Goal: Complete application form

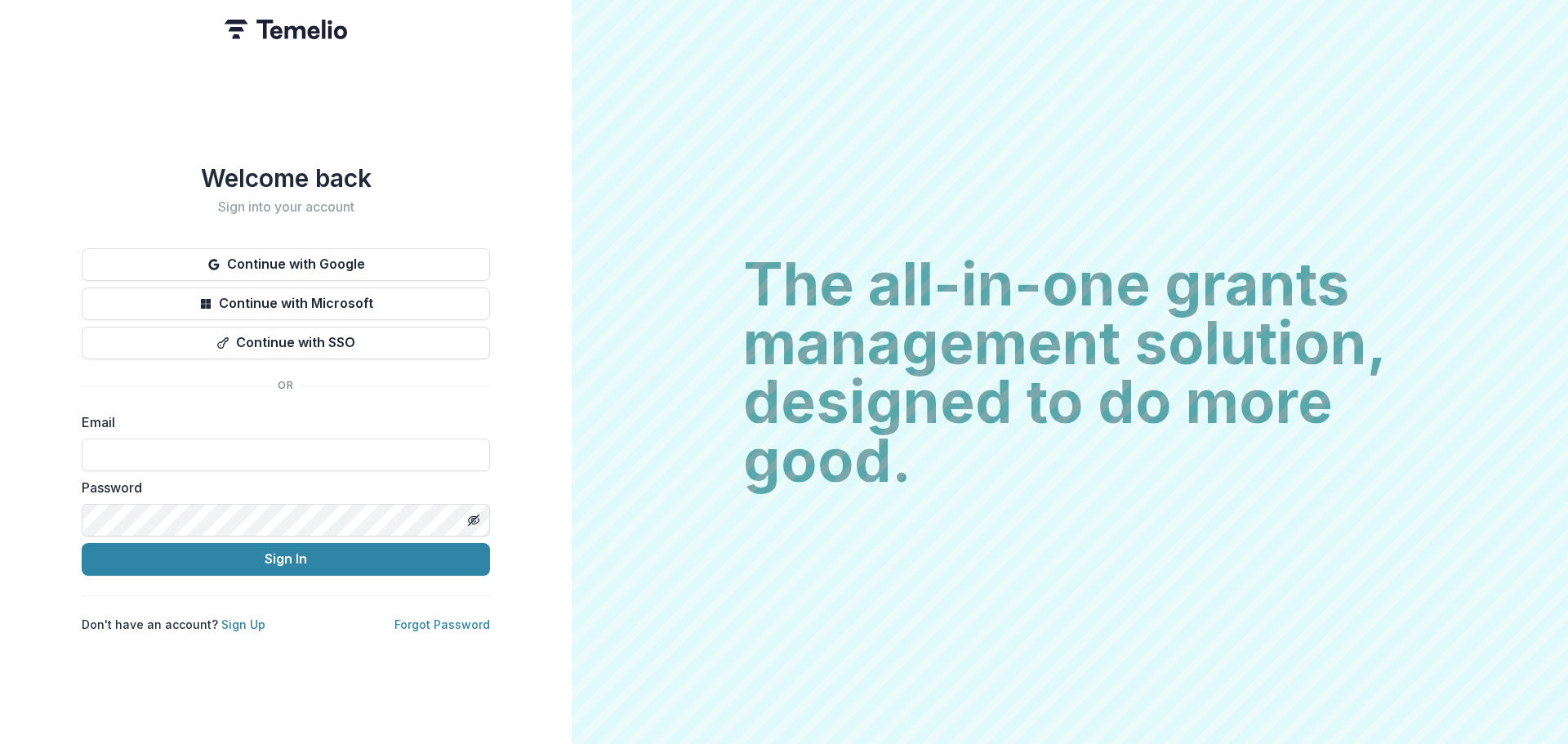
click at [352, 478] on label "Password" at bounding box center [281, 487] width 399 height 20
click at [356, 451] on input at bounding box center [286, 454] width 409 height 32
type input "**********"
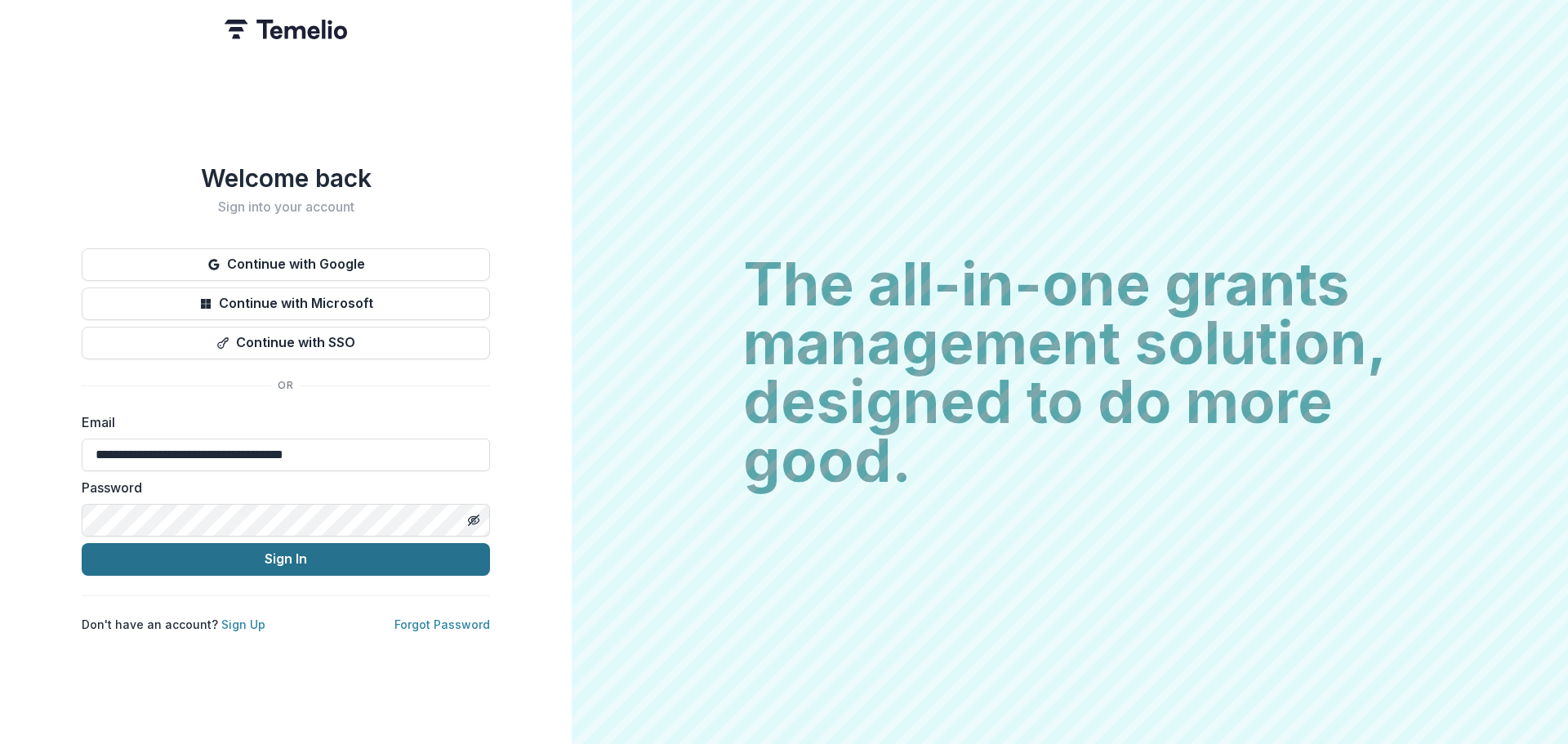
click at [314, 559] on button "Sign In" at bounding box center [286, 559] width 409 height 32
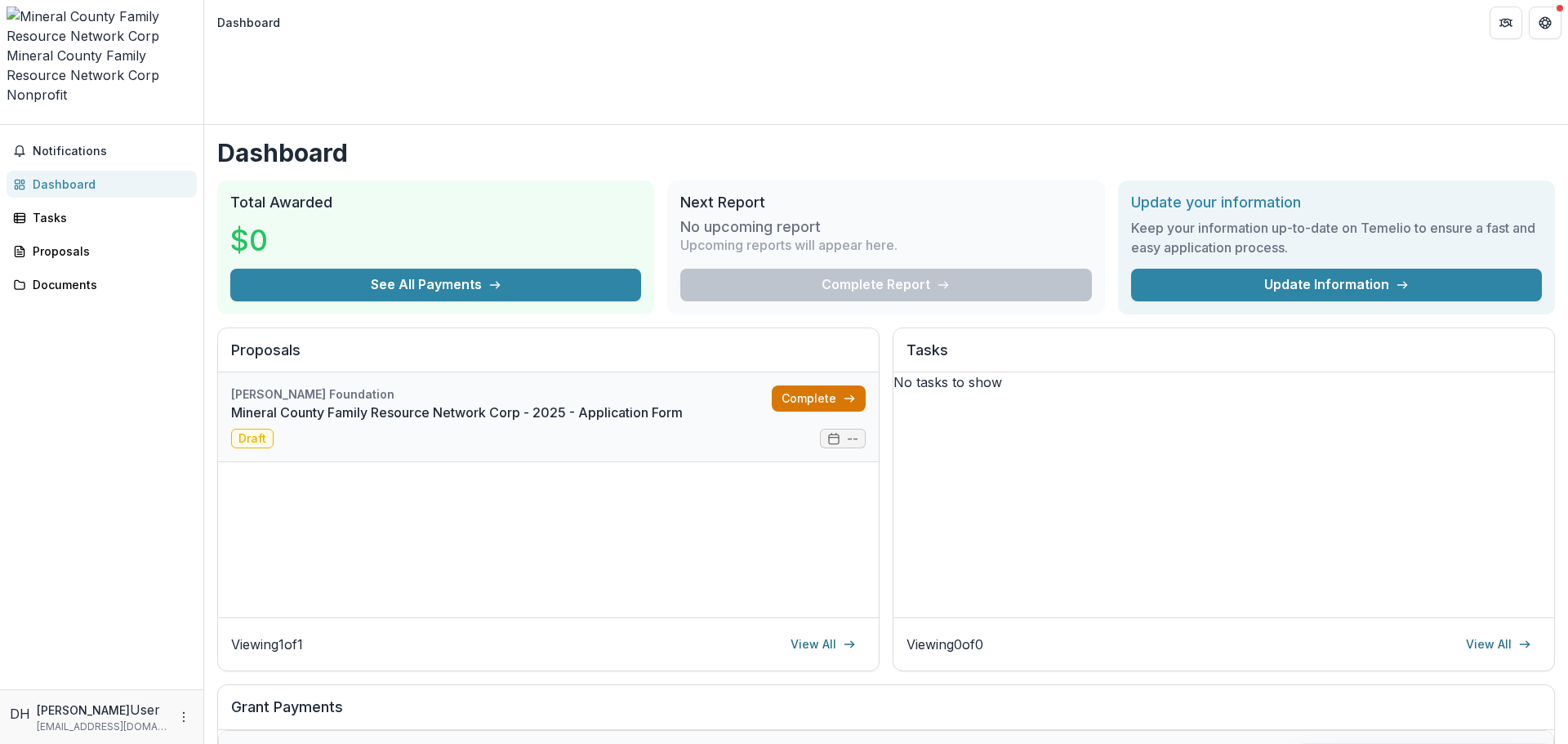
click at [834, 385] on link "Complete" at bounding box center [818, 398] width 94 height 27
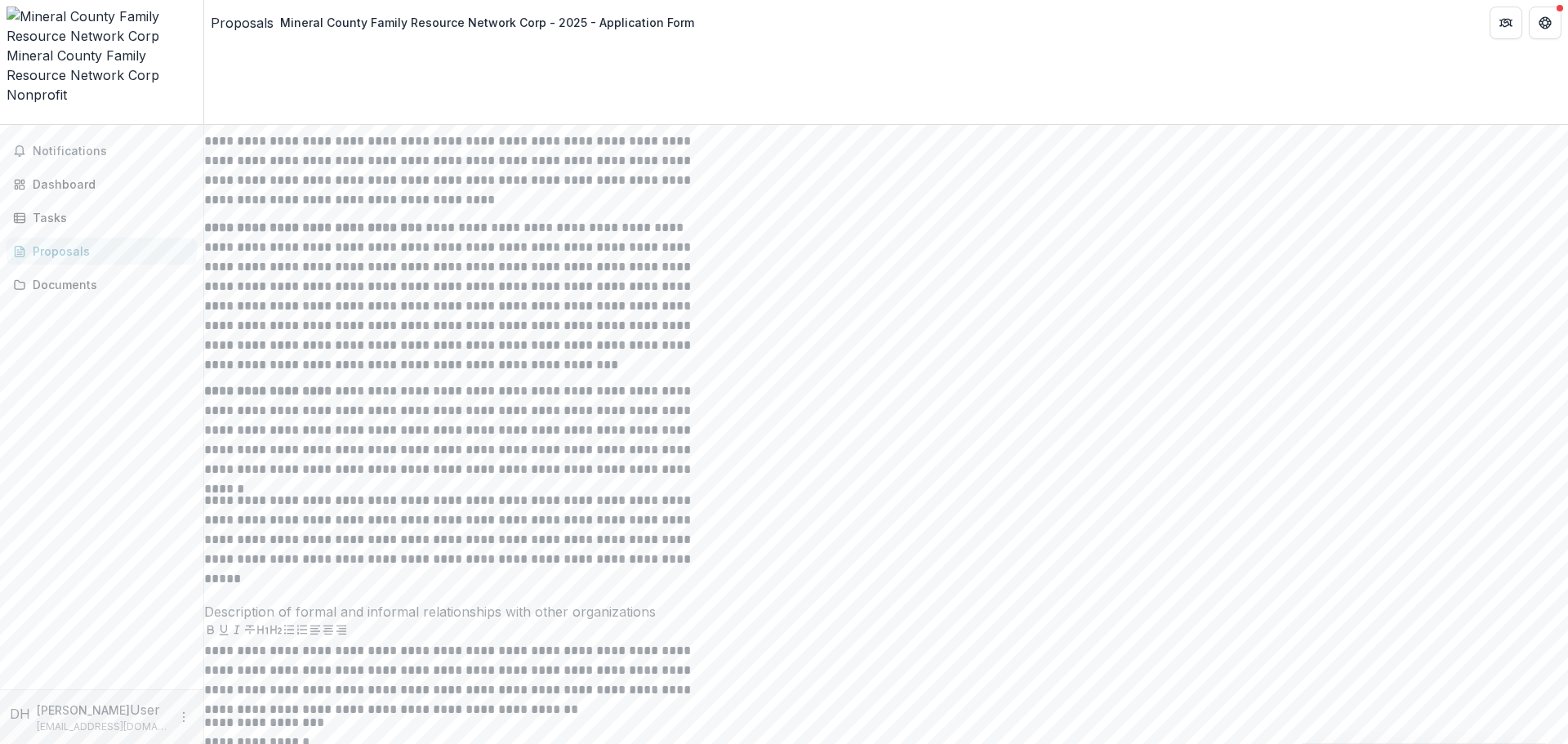
scroll to position [6198, 0]
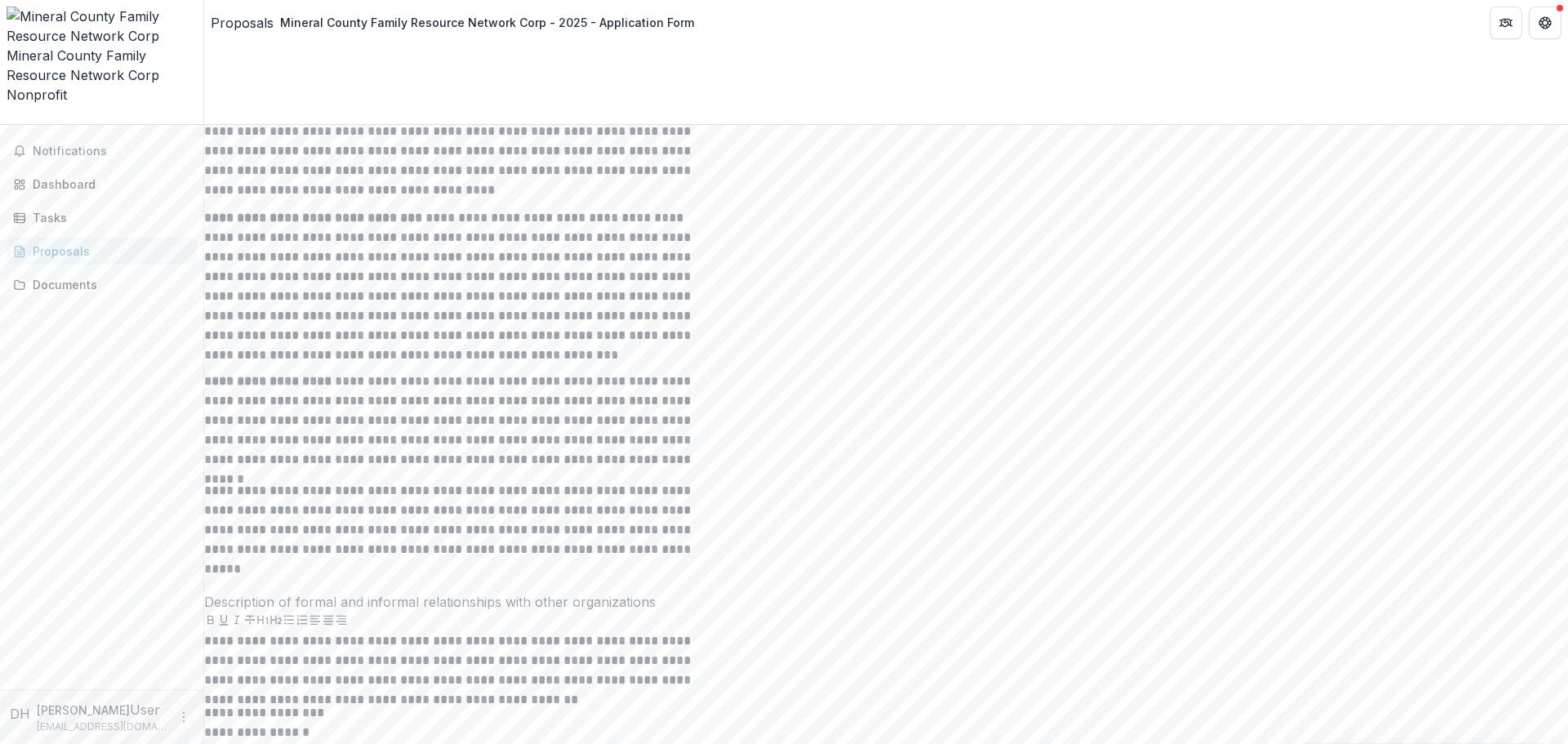
type input "**********"
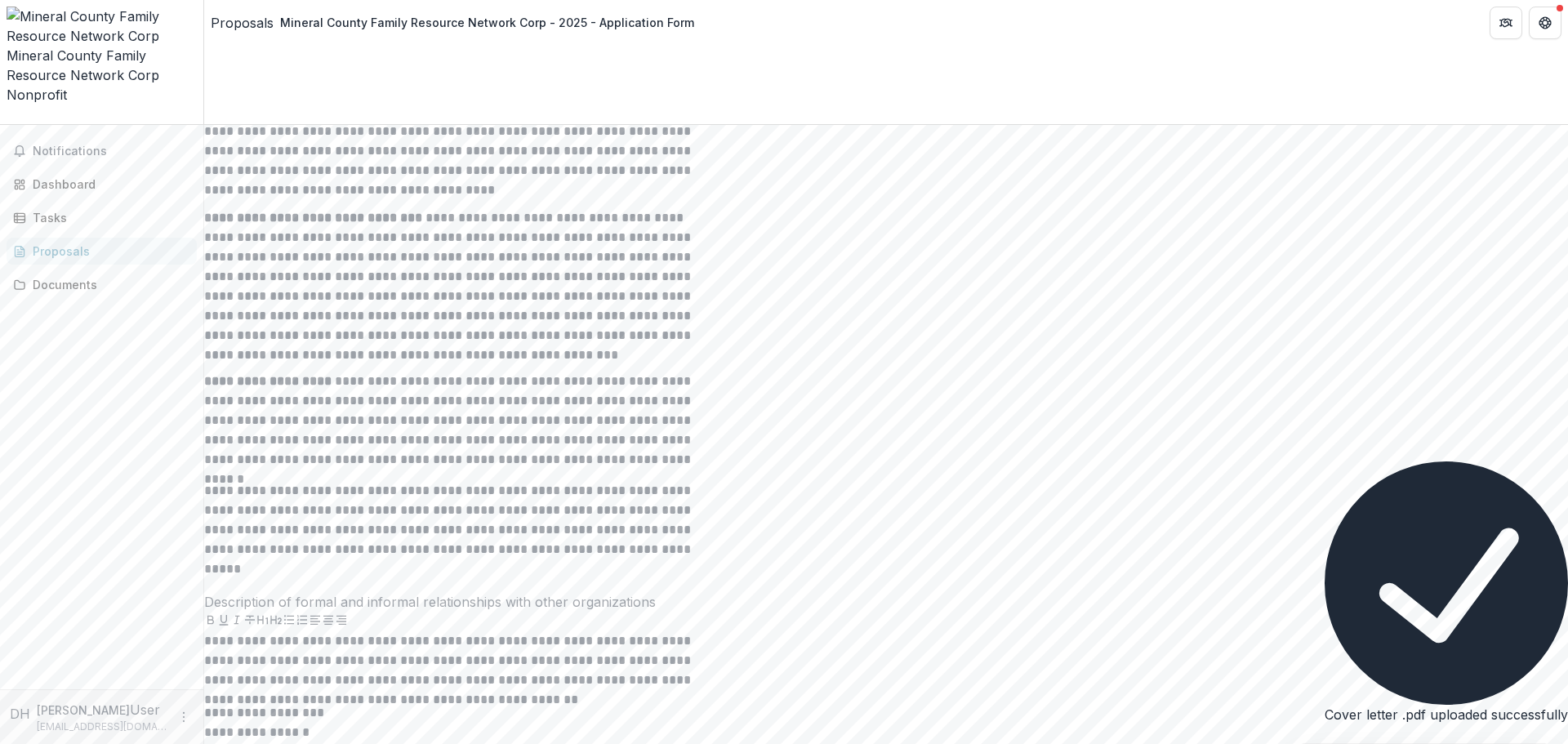
click at [0, 743] on button "Close" at bounding box center [0, 759] width 0 height 0
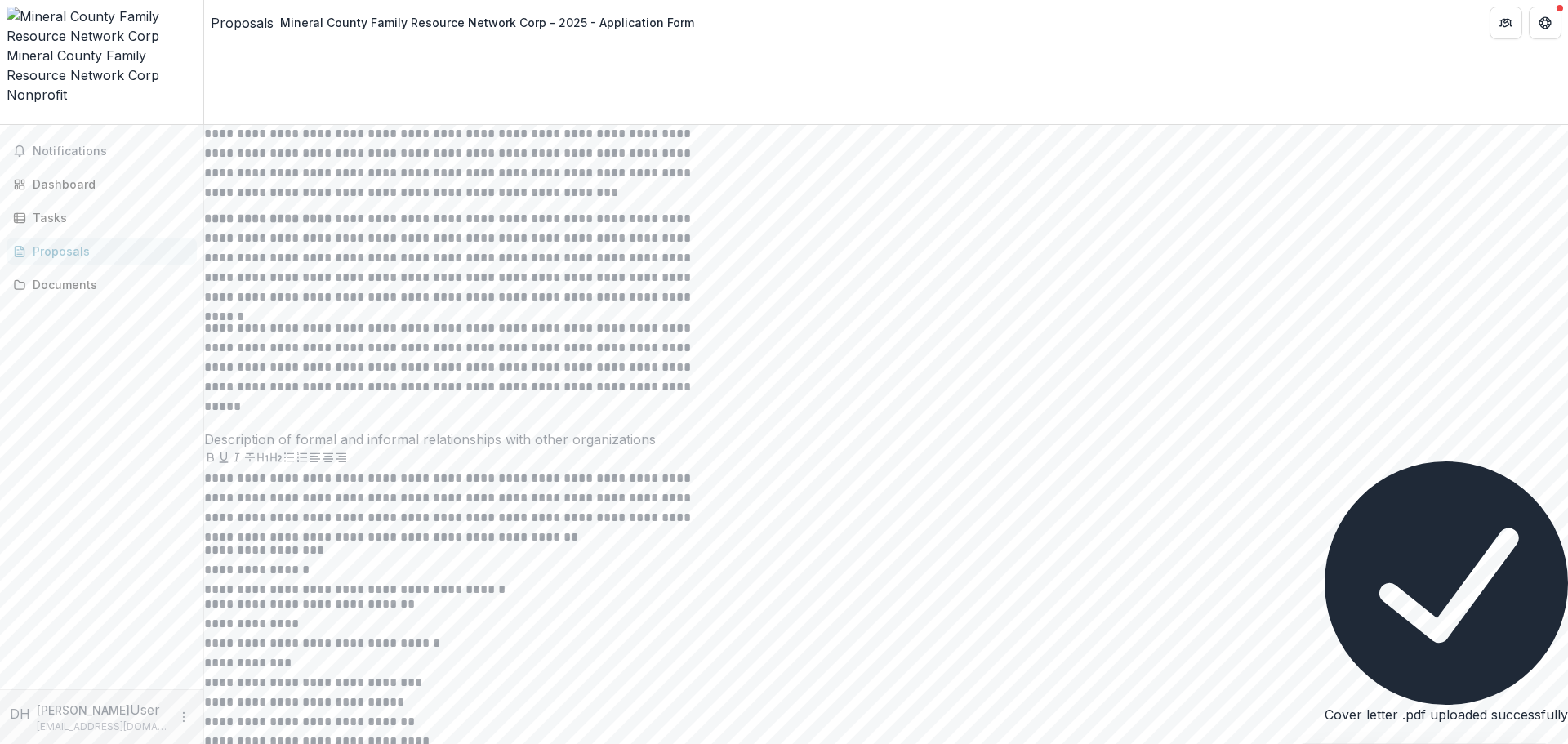
scroll to position [6361, 0]
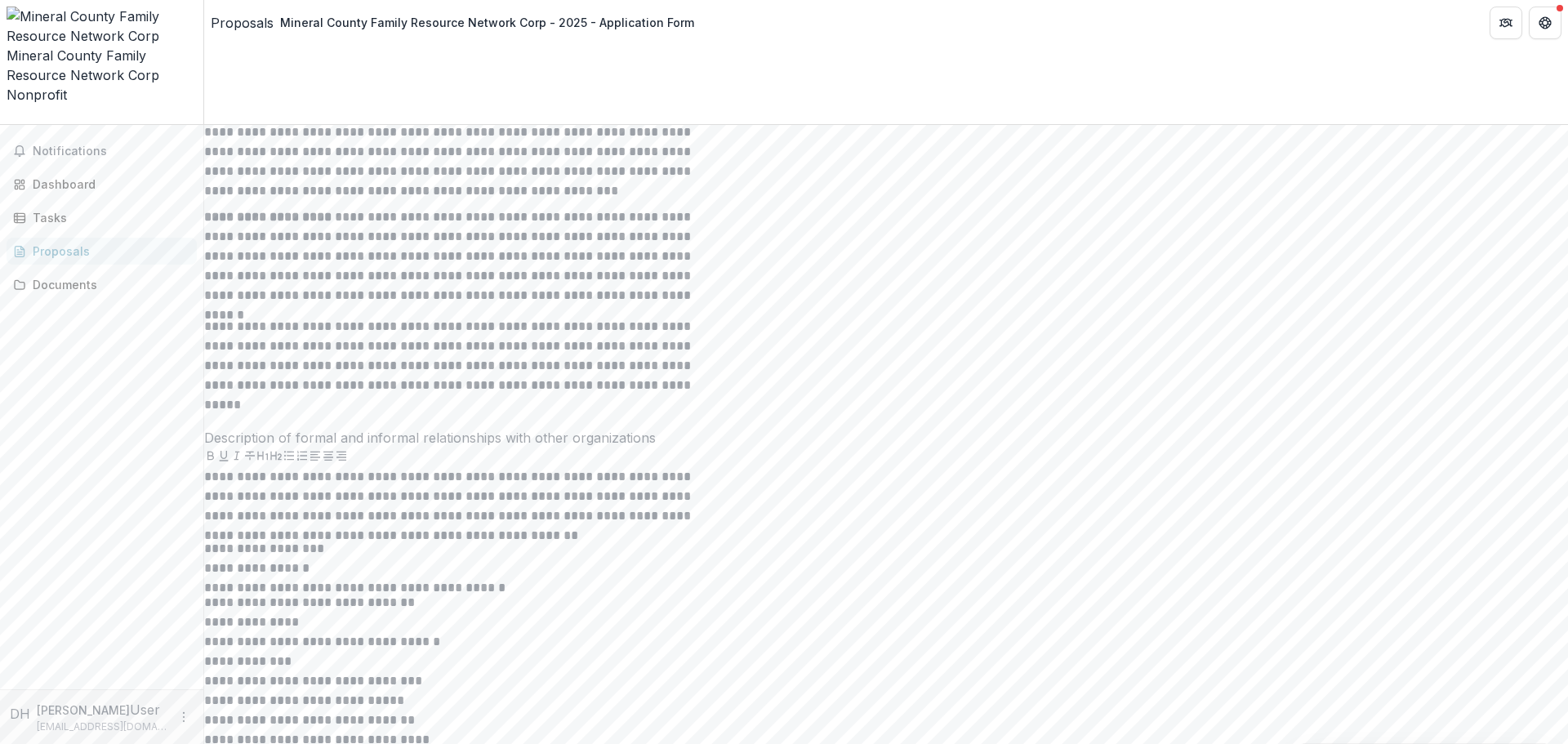
click at [0, 743] on button "Close" at bounding box center [0, 759] width 0 height 0
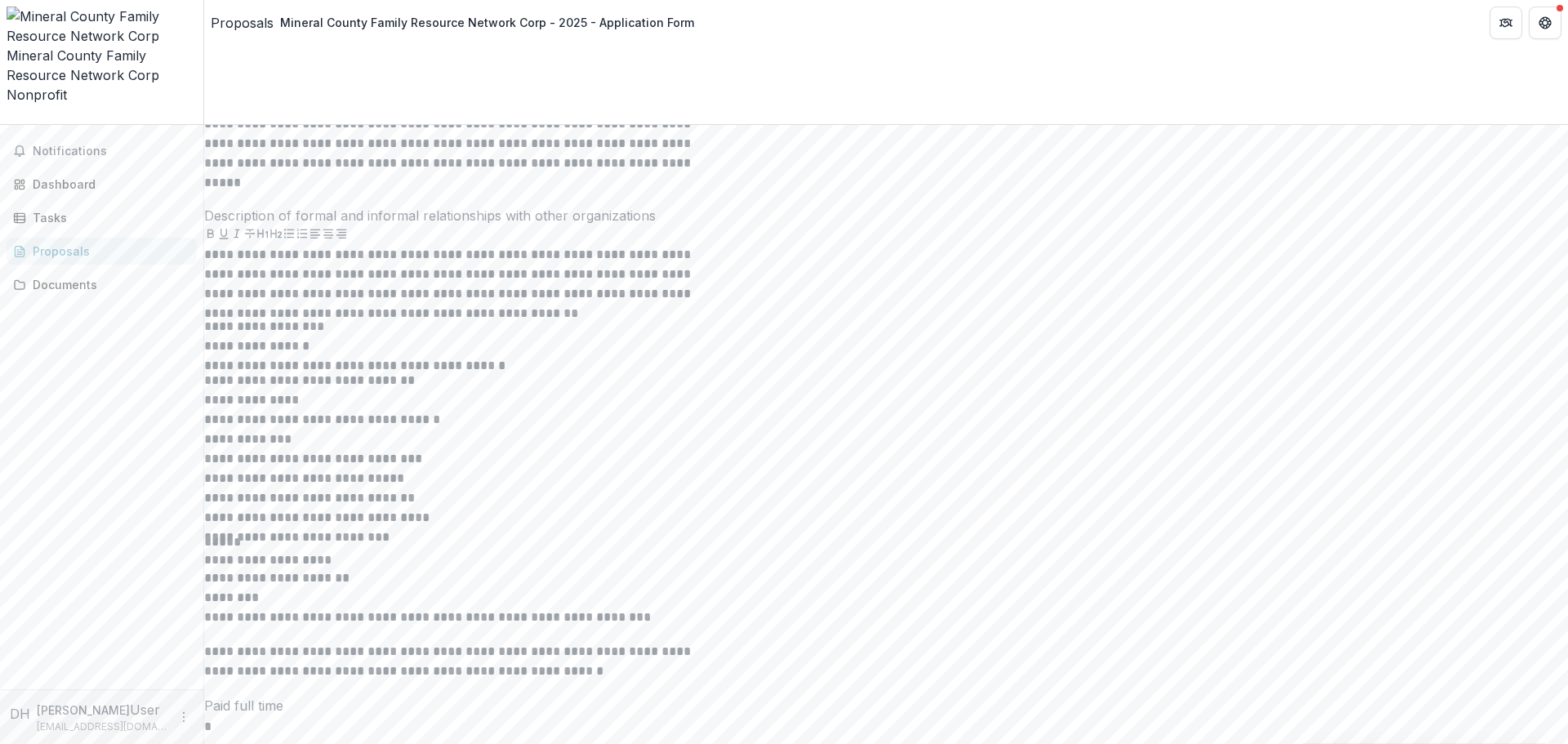
scroll to position [6606, 0]
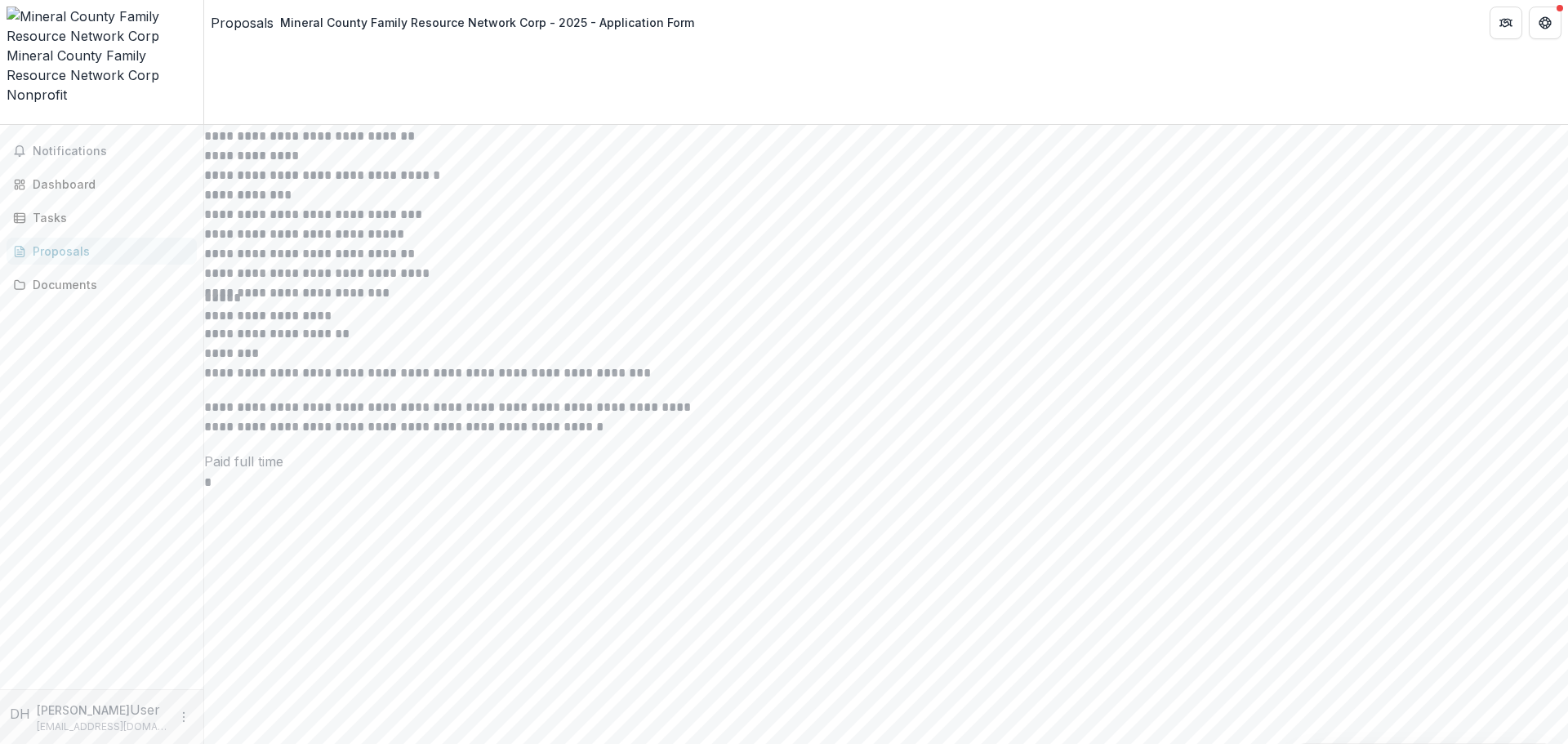
scroll to position [6851, 0]
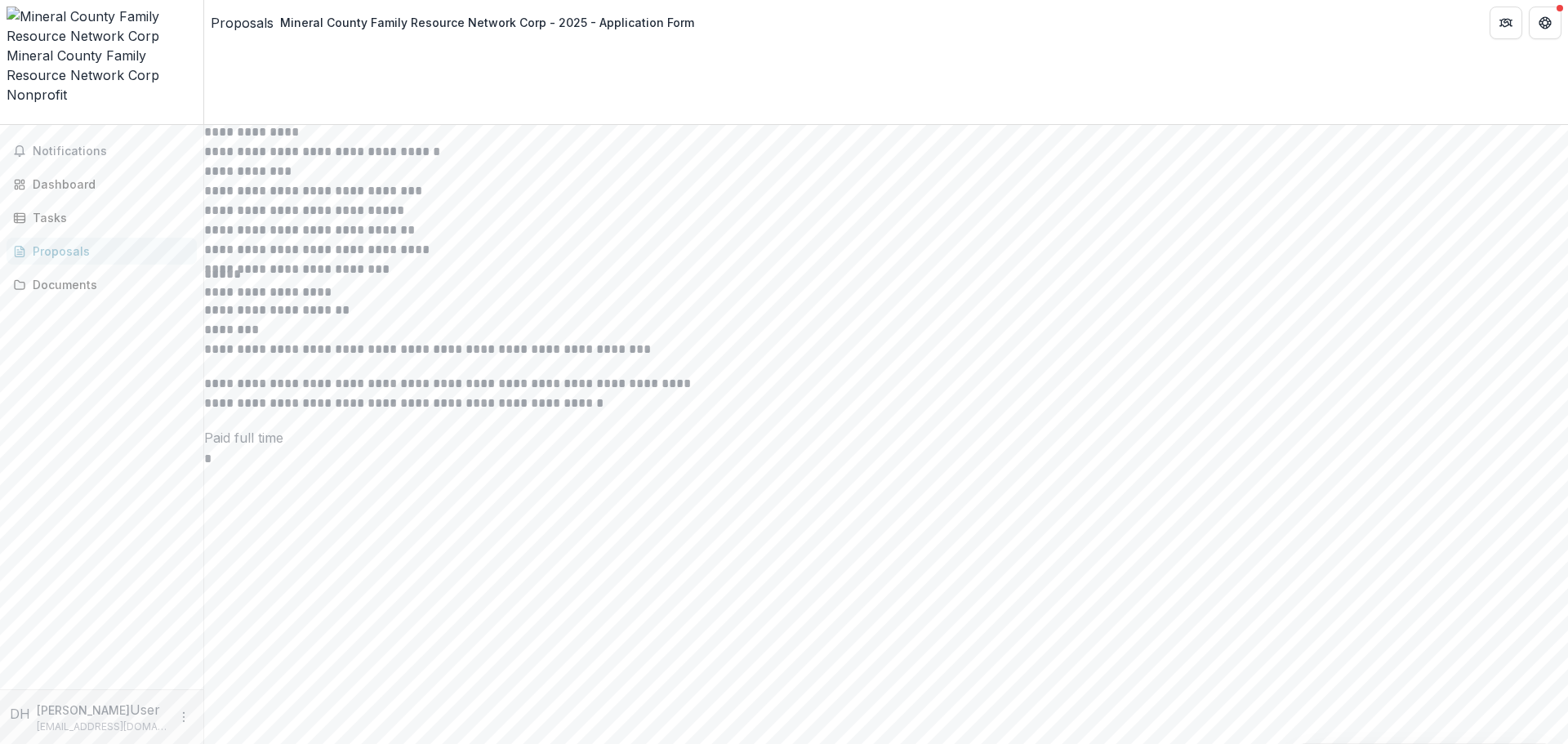
click at [0, 743] on button "Close" at bounding box center [0, 759] width 0 height 0
click at [0, 743] on icon "Close" at bounding box center [0, 759] width 0 height 0
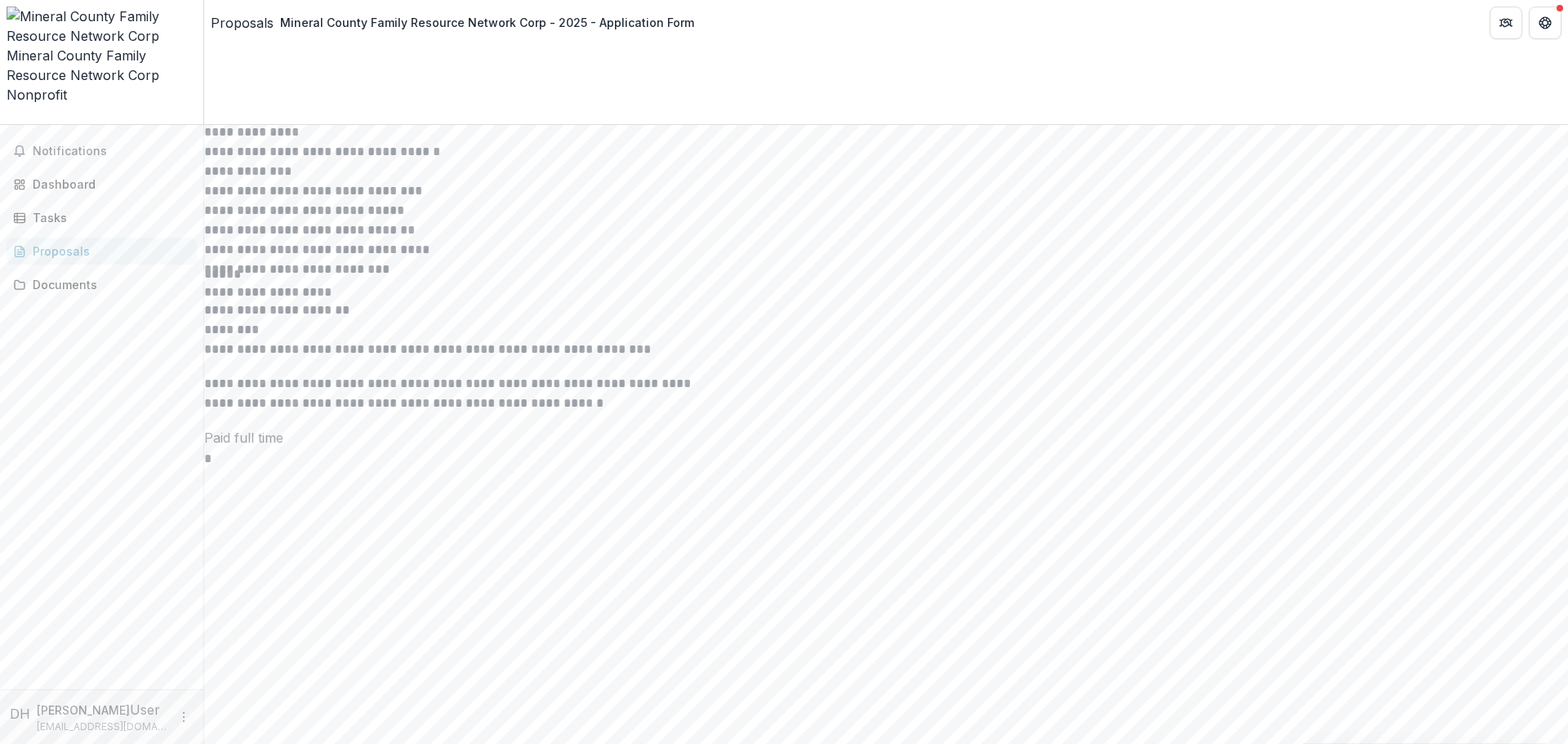
click at [0, 743] on button "Close" at bounding box center [0, 759] width 0 height 0
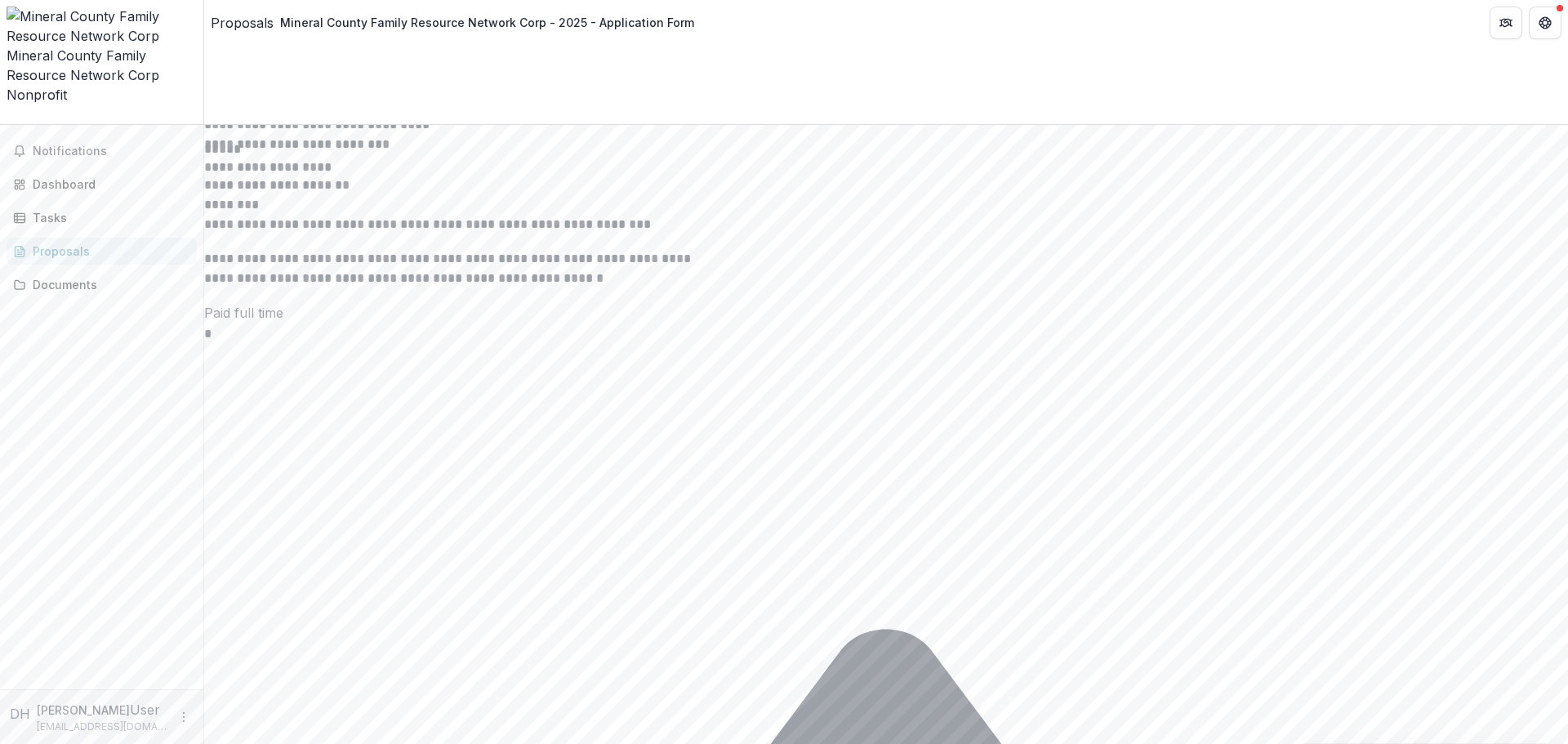
scroll to position [6985, 0]
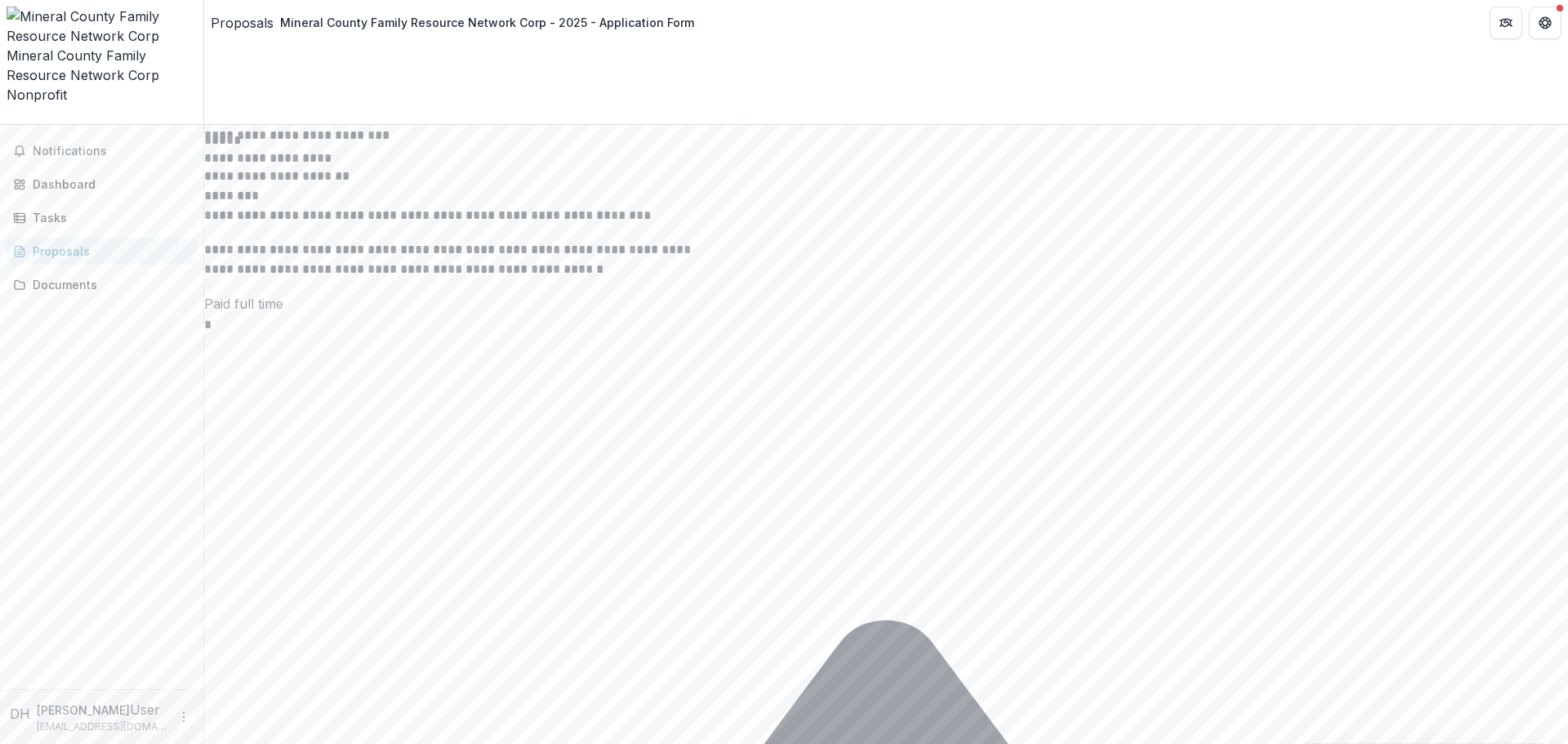
click at [0, 743] on button "Close" at bounding box center [0, 759] width 0 height 0
type input "**********"
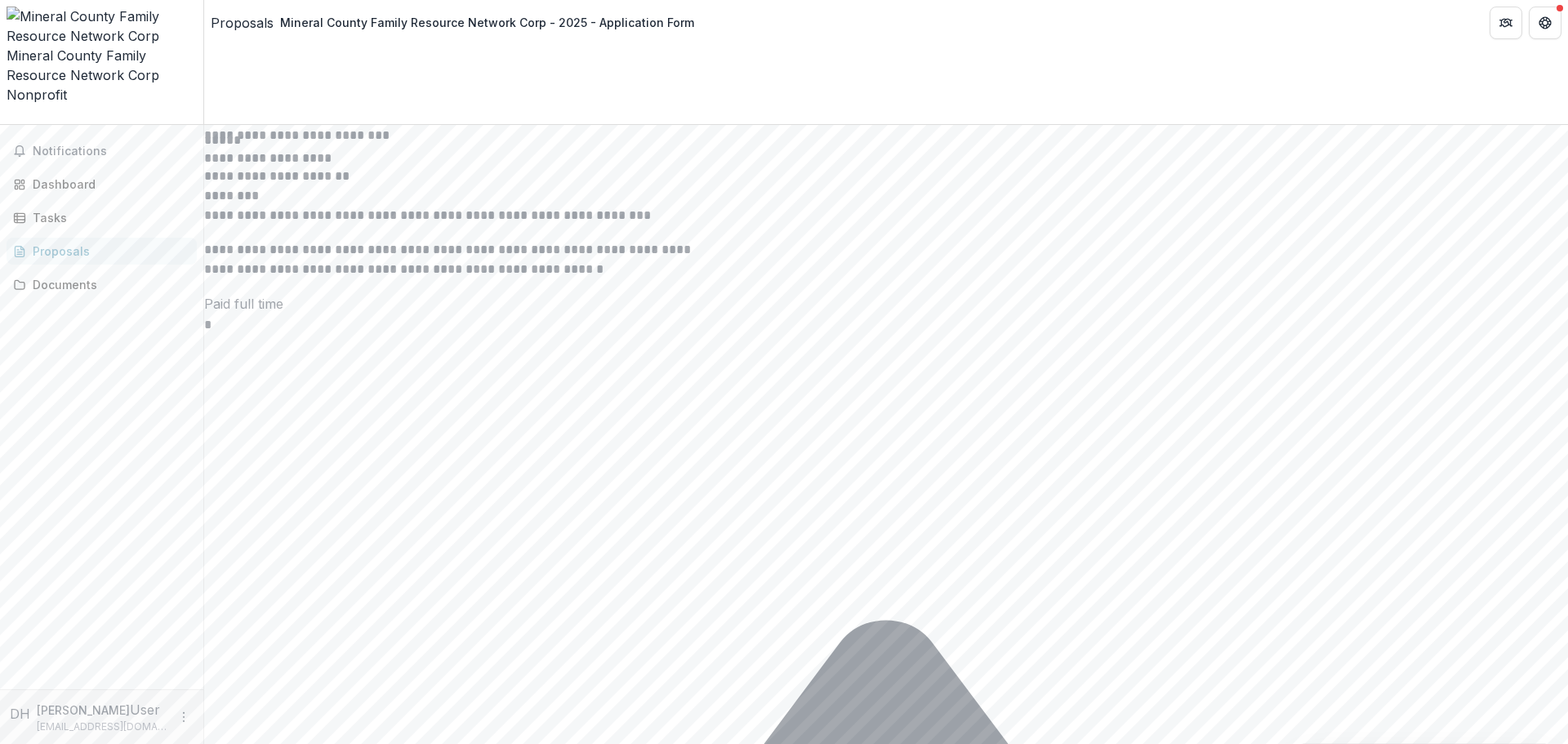
type input "**********"
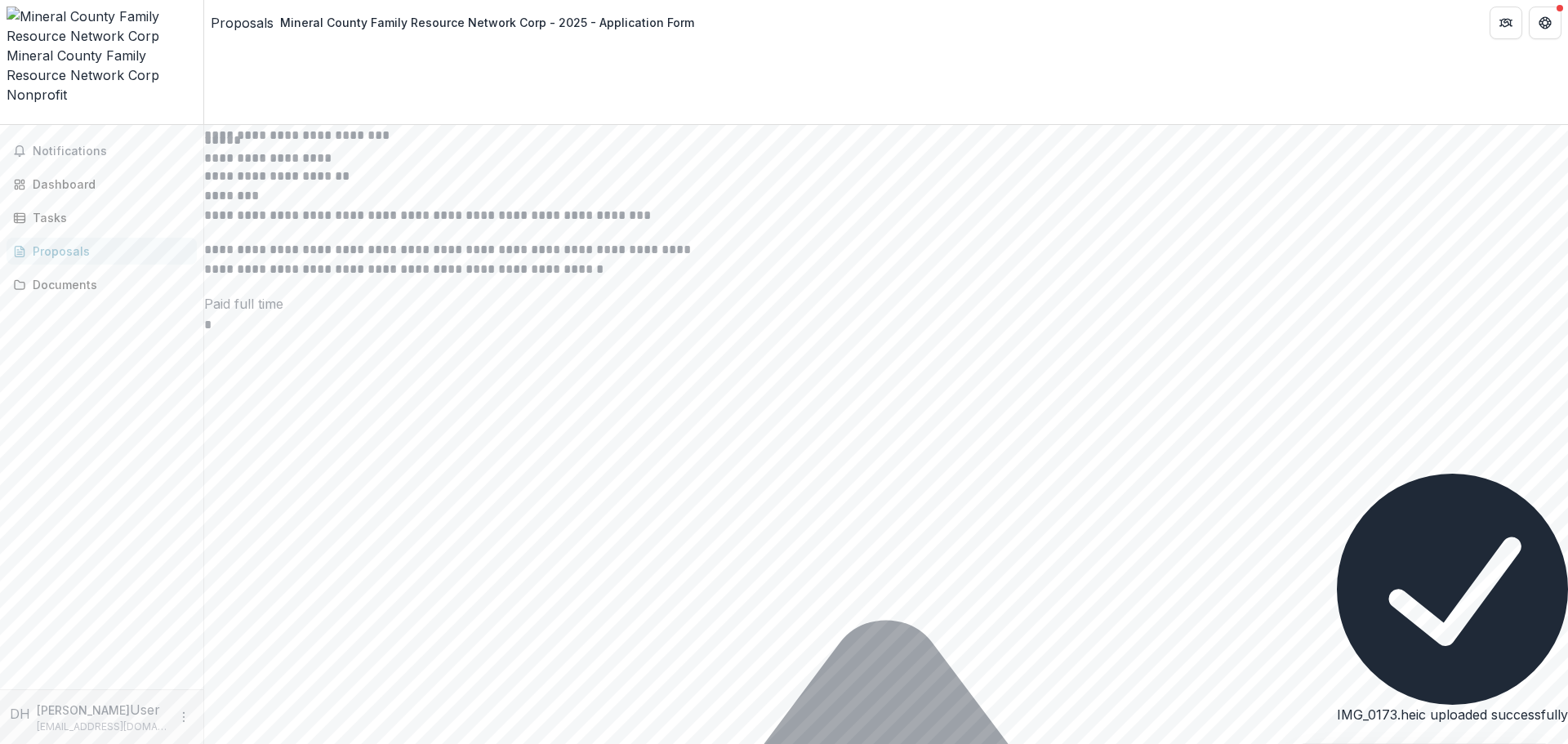
scroll to position [7119, 0]
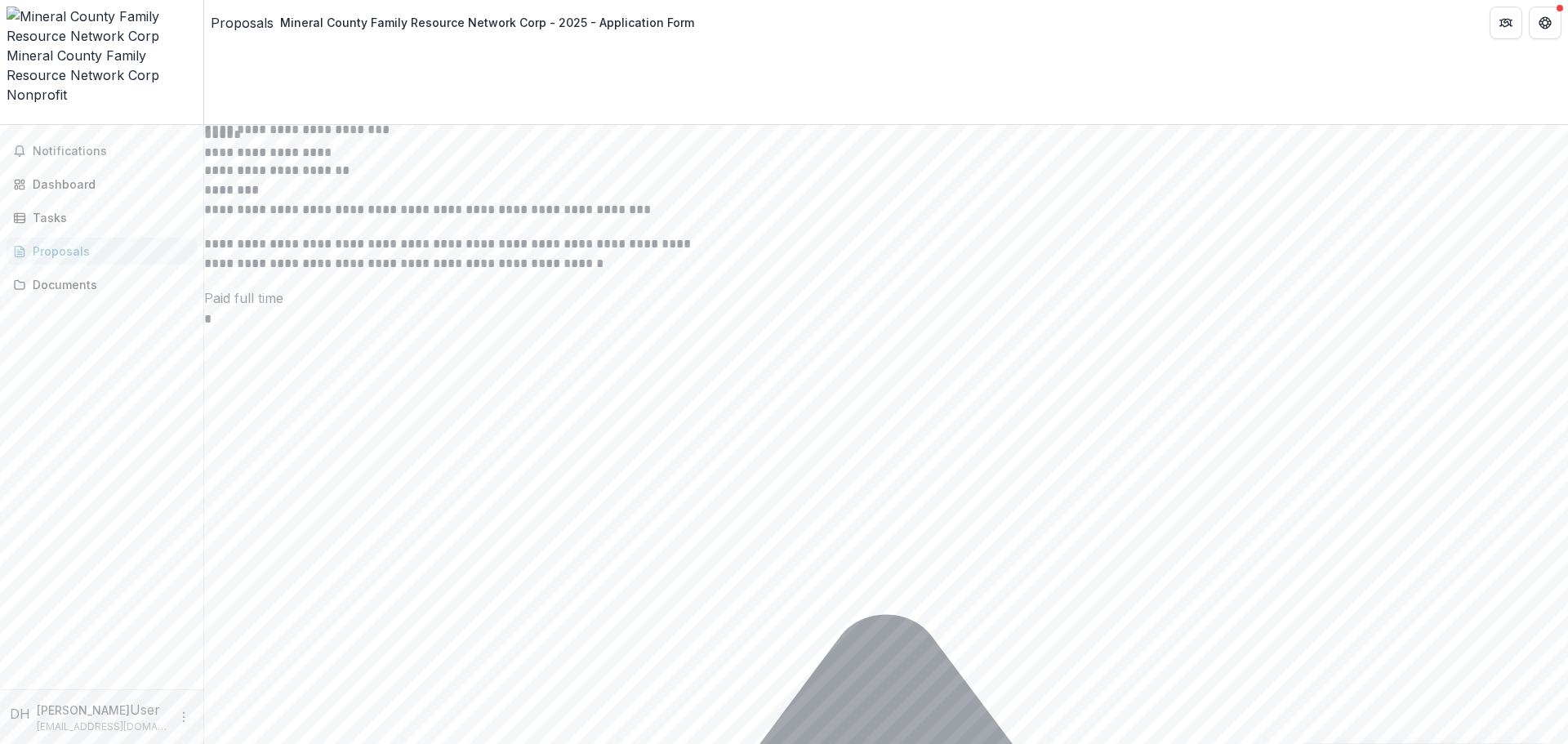
type input "**********"
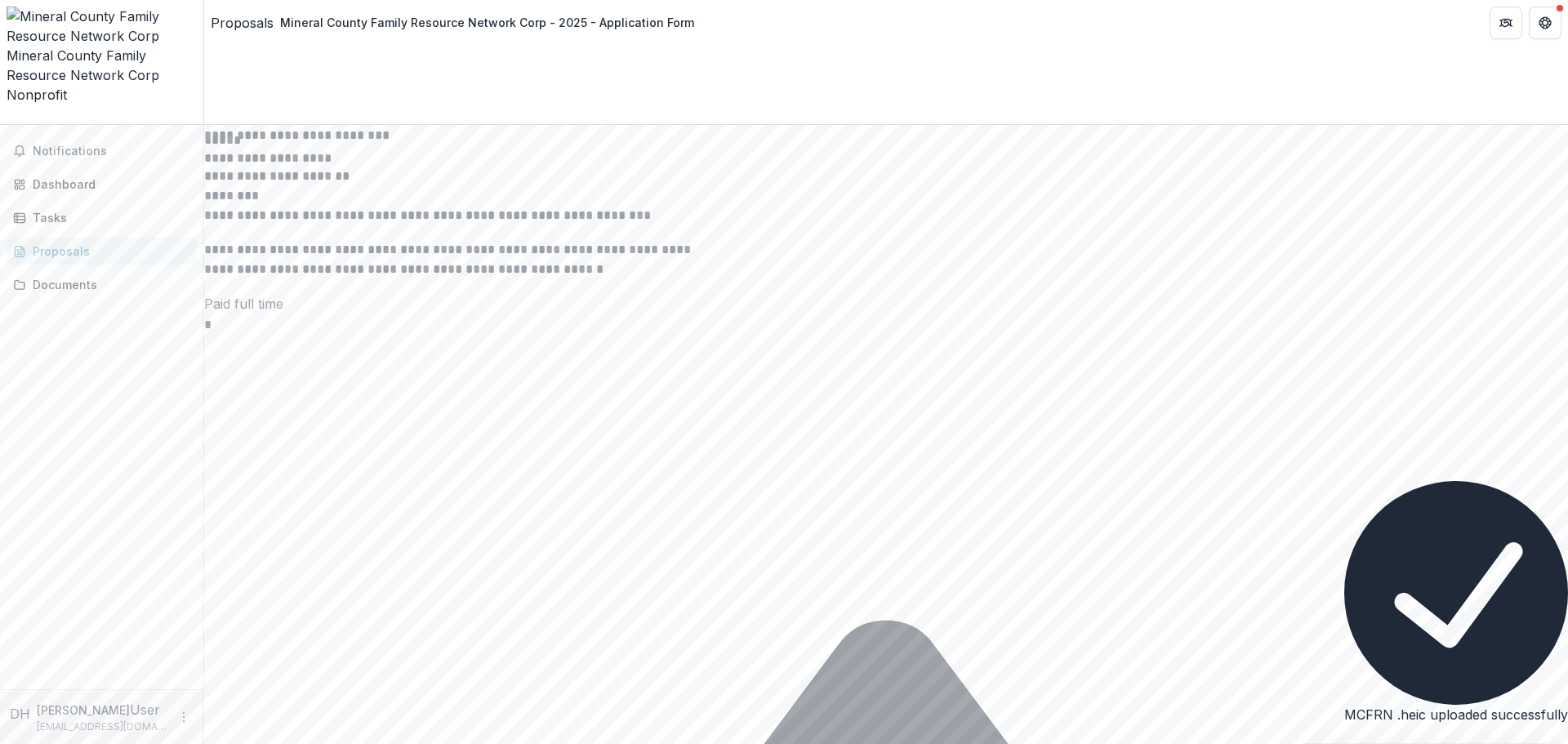
scroll to position [7119, 0]
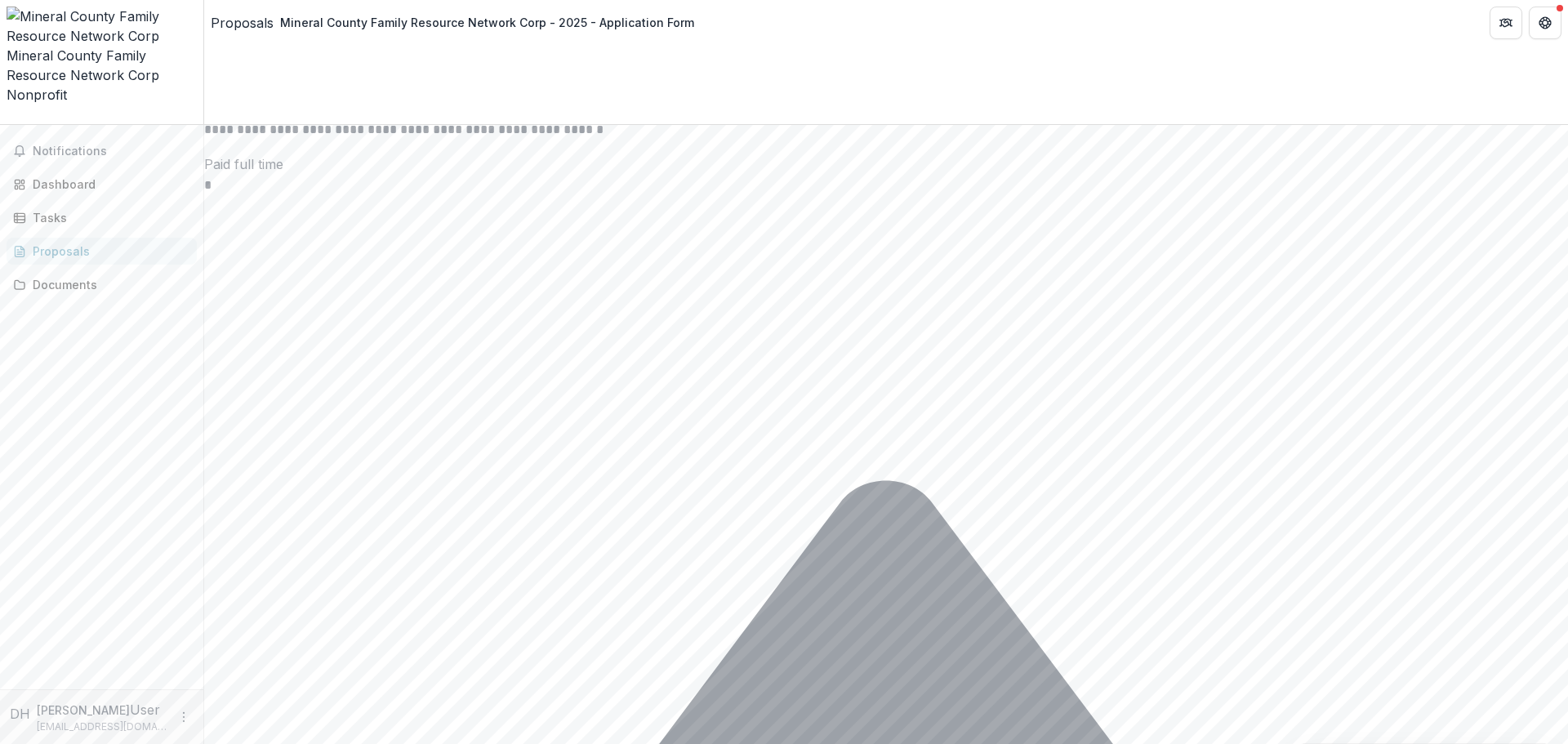
click at [0, 743] on button "Close" at bounding box center [0, 759] width 0 height 0
drag, startPoint x: 531, startPoint y: 551, endPoint x: 559, endPoint y: 549, distance: 28.1
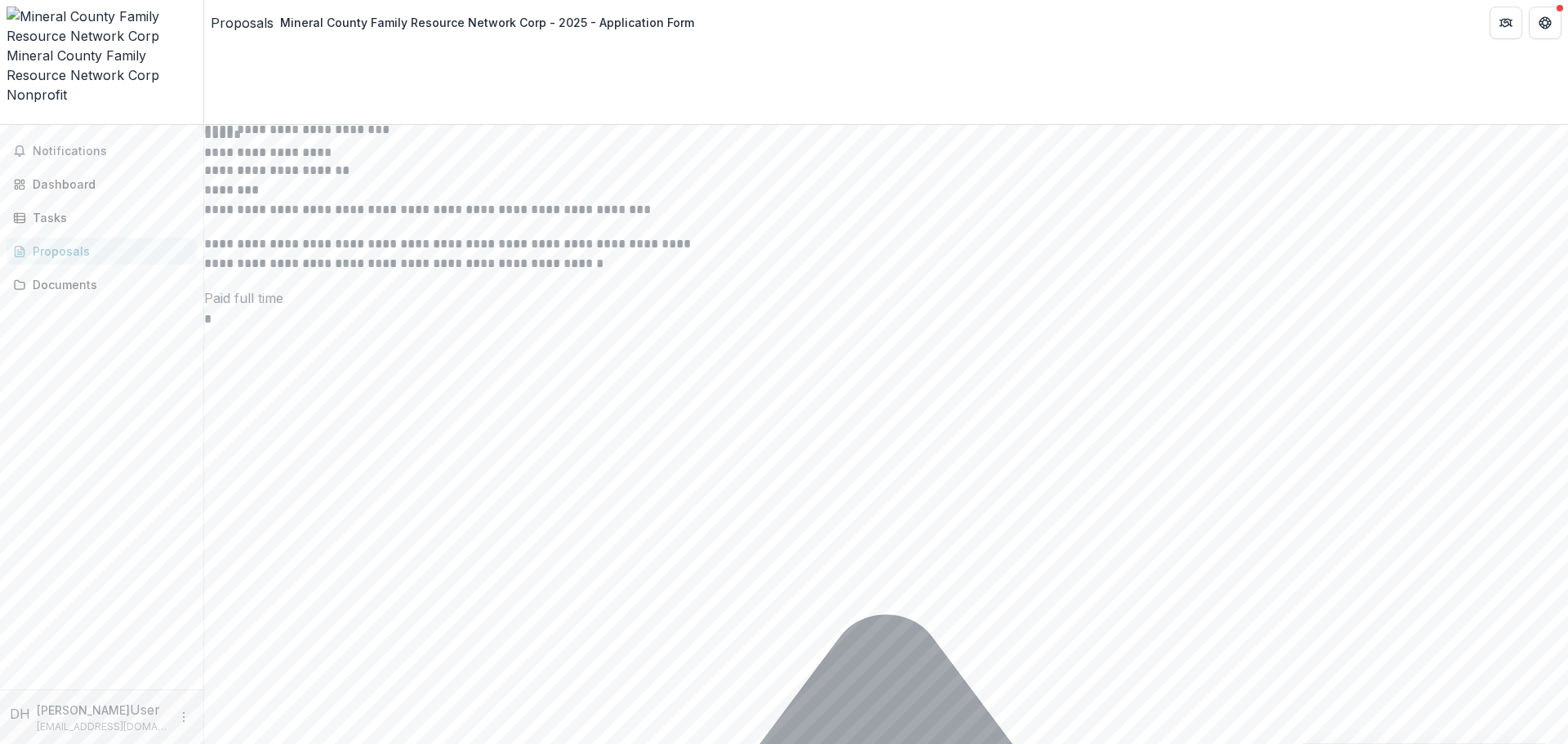
type input "**********"
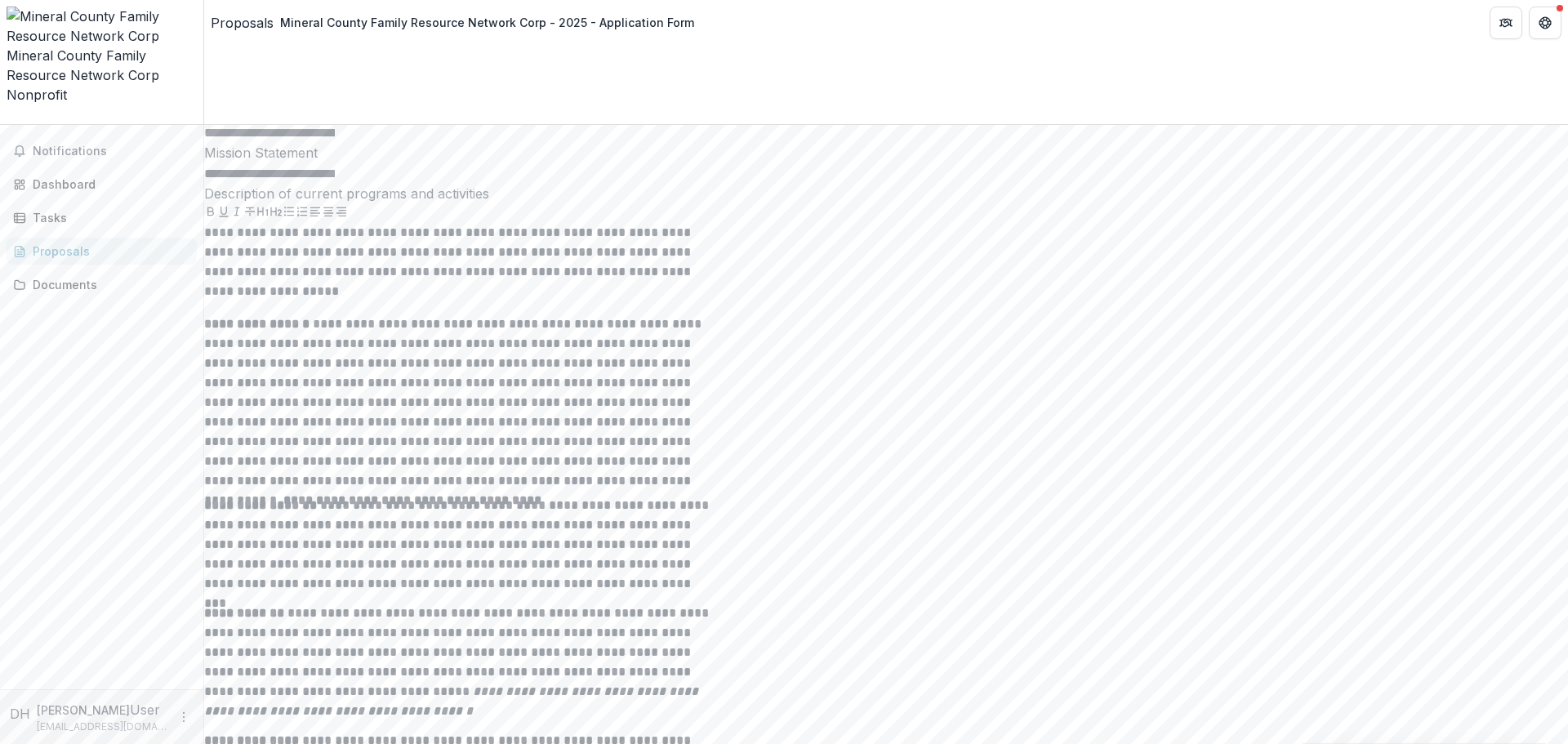
scroll to position [5404, 0]
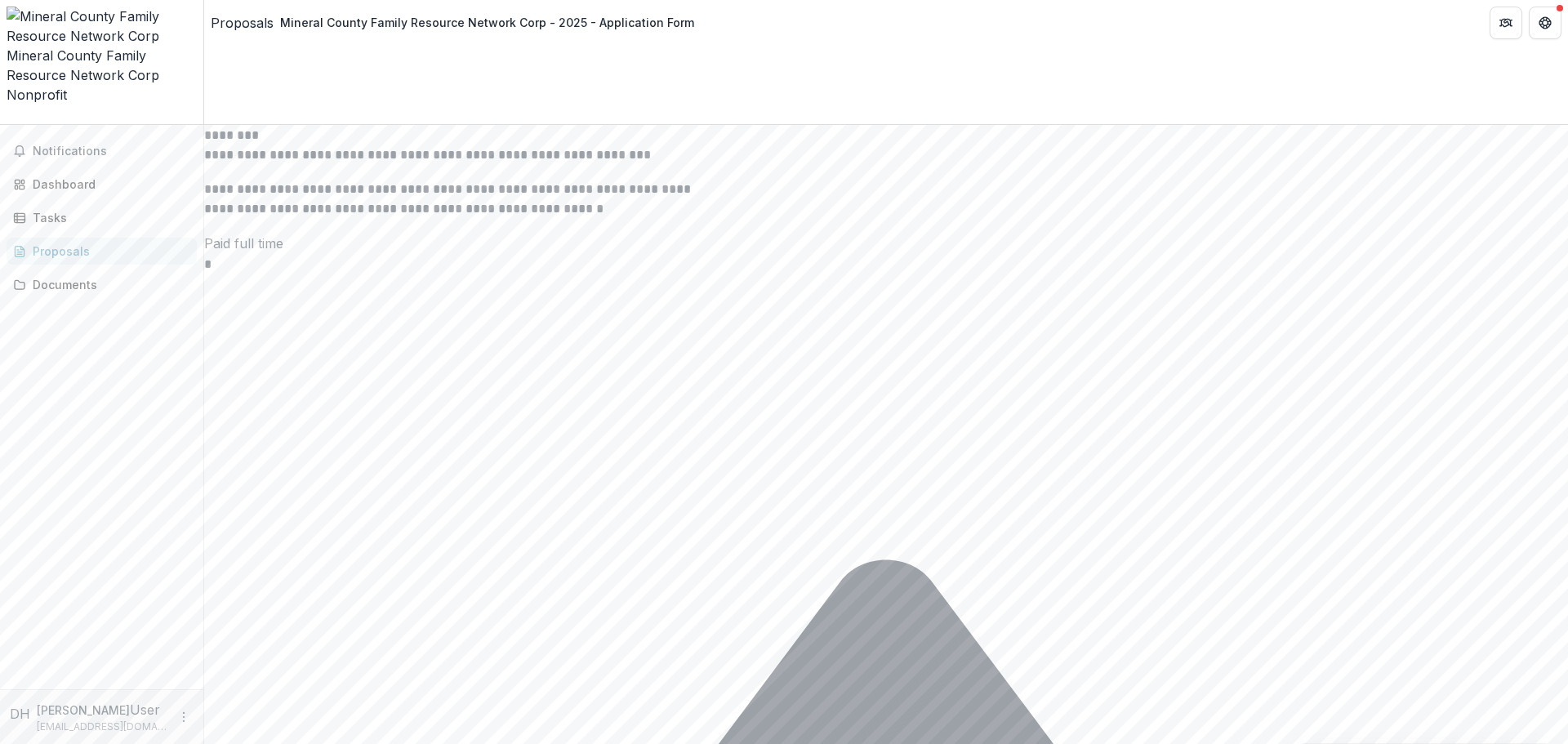
scroll to position [7119, 0]
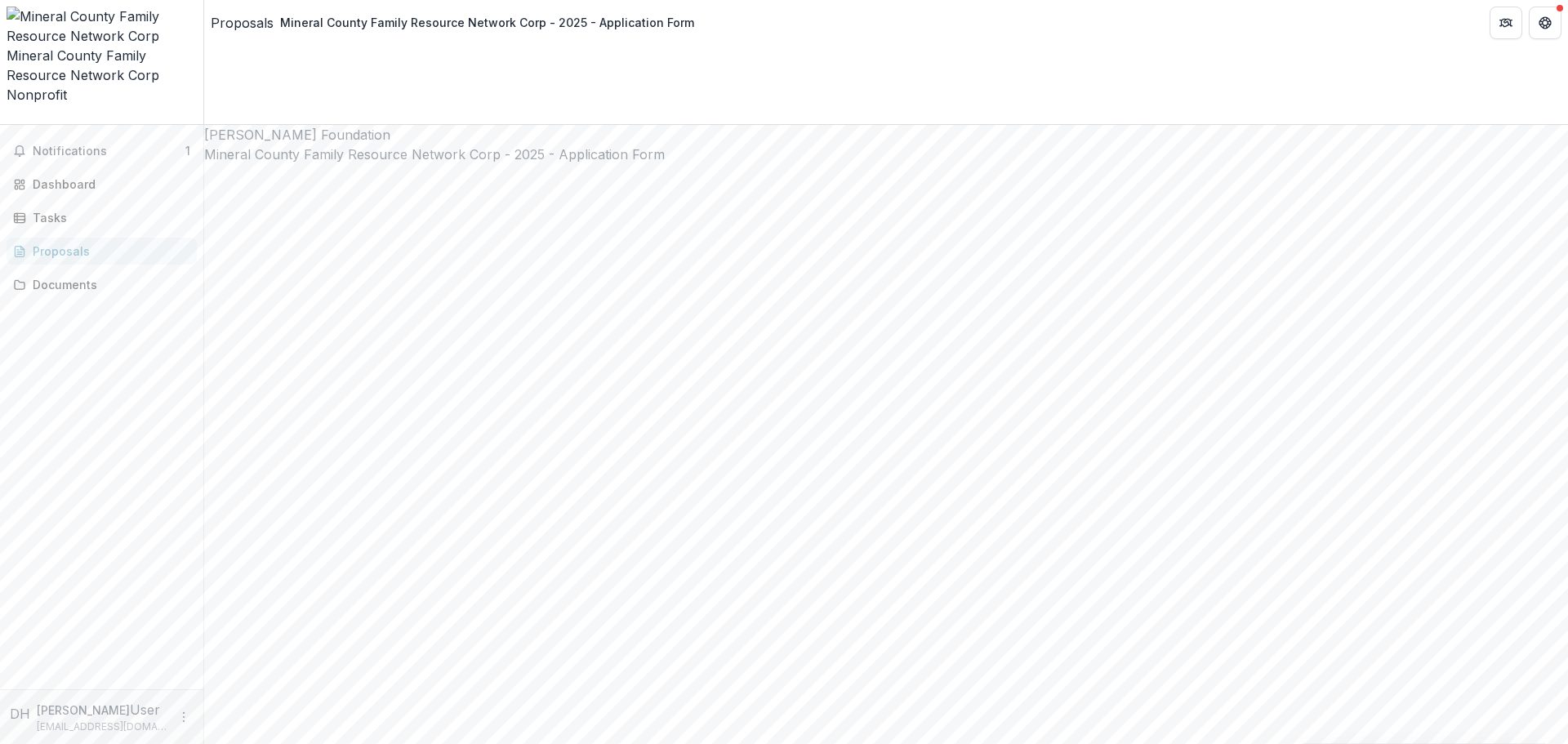
scroll to position [0, 0]
click at [0, 743] on icon "Close" at bounding box center [0, 759] width 0 height 0
click at [104, 138] on button "Notifications 1" at bounding box center [102, 150] width 191 height 27
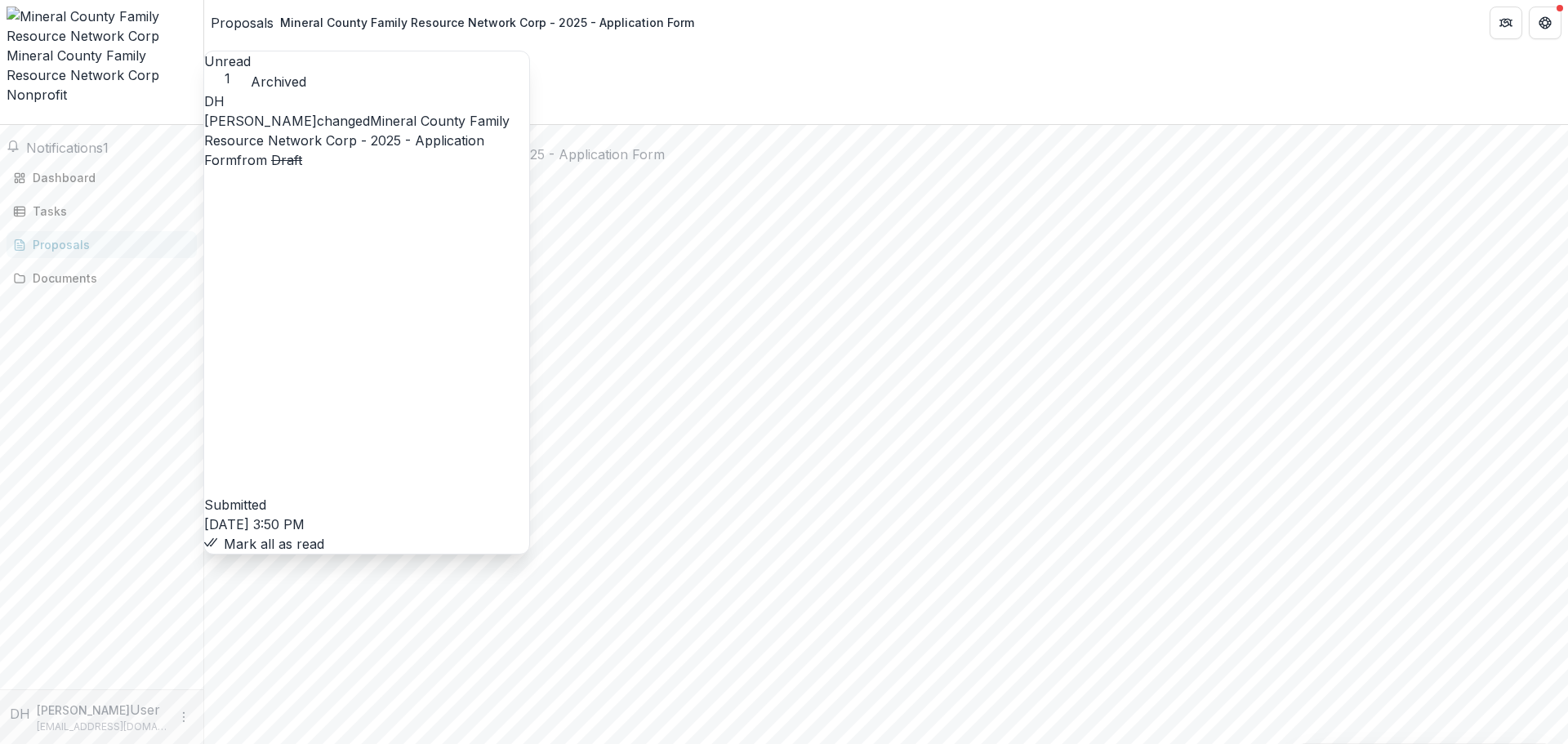
click at [375, 116] on link "Mineral County Family Resource Network Corp - 2025 - Application Form" at bounding box center [357, 141] width 306 height 56
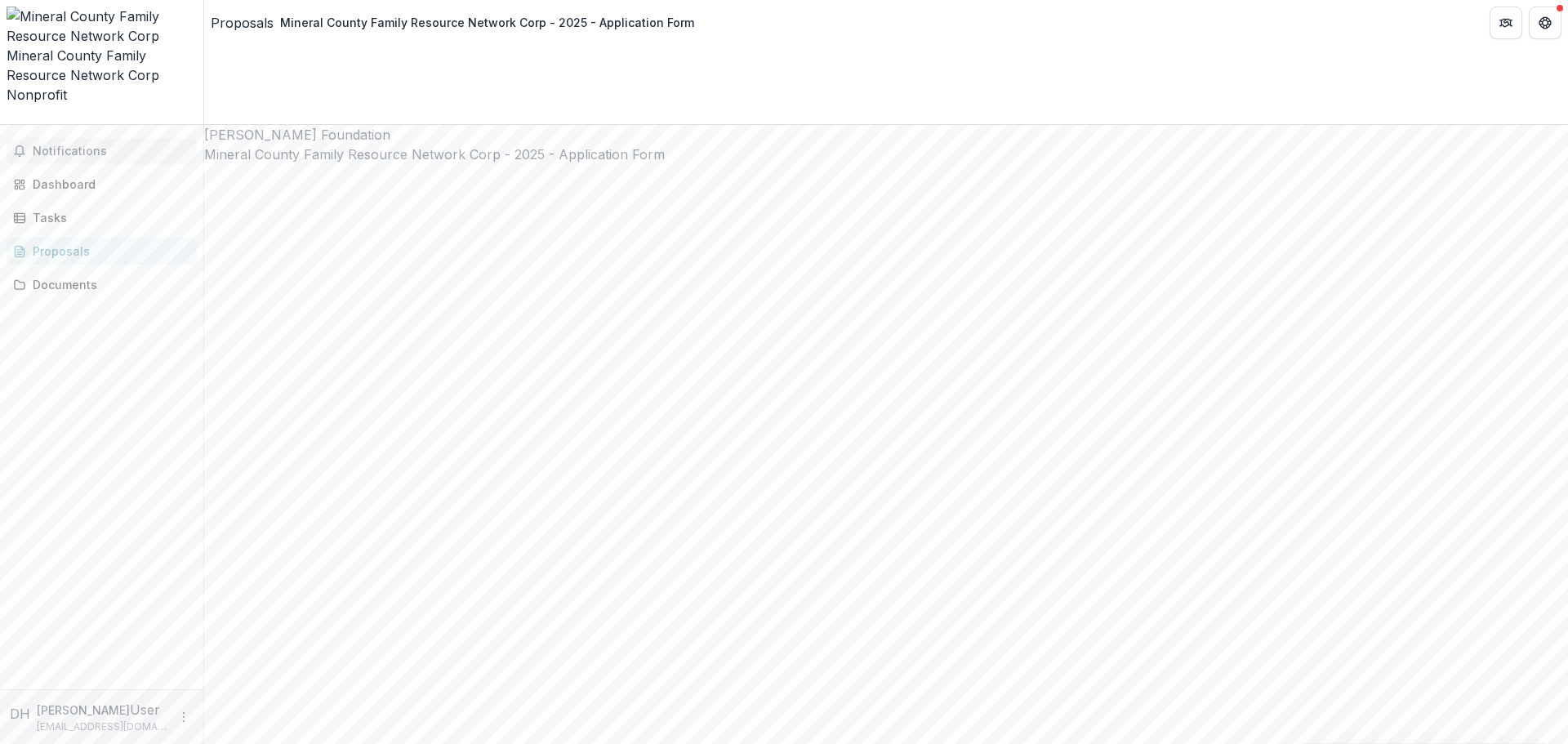
click at [73, 144] on span "Notifications" at bounding box center [111, 151] width 157 height 14
click at [119, 144] on span "Notifications" at bounding box center [111, 151] width 157 height 14
click at [139, 356] on div "Notifications Dashboard Tasks Proposals Documents" at bounding box center [101, 407] width 203 height 564
click at [110, 125] on div "Notifications Dashboard Tasks Proposals Documents" at bounding box center [101, 407] width 203 height 564
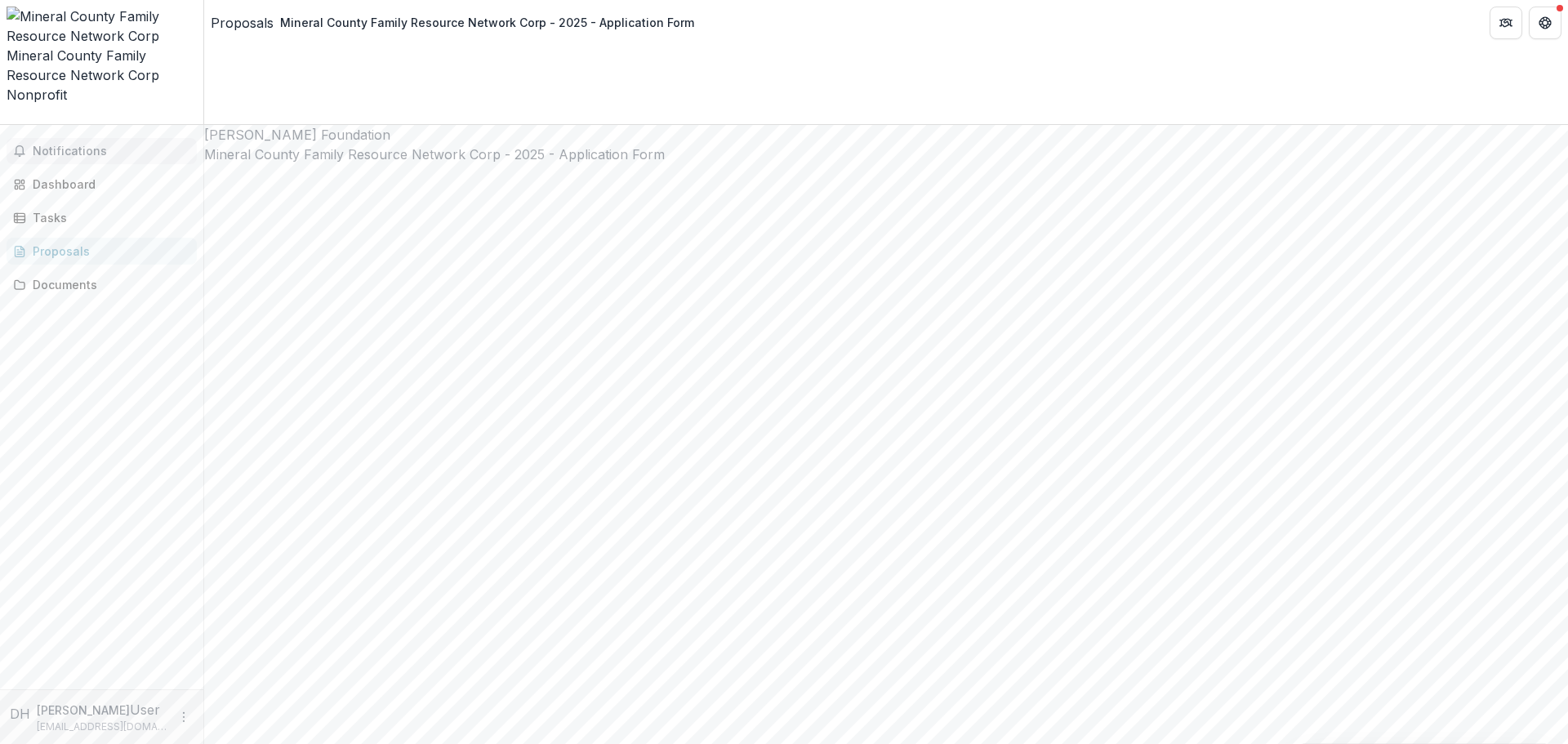
click at [113, 144] on span "Notifications" at bounding box center [111, 151] width 157 height 14
click at [96, 176] on div "Dashboard" at bounding box center [108, 184] width 151 height 17
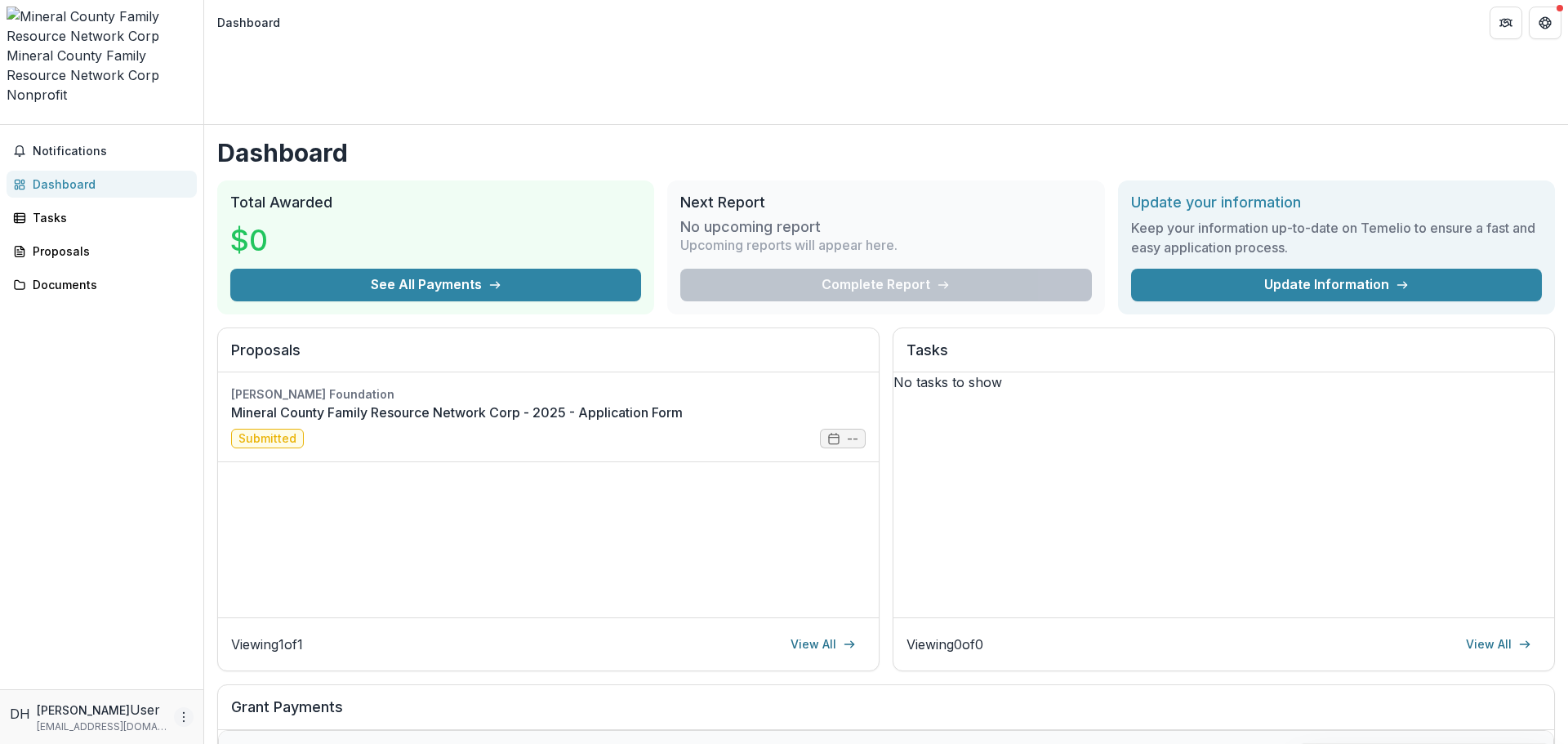
click at [182, 723] on icon "More" at bounding box center [183, 716] width 13 height 13
click at [233, 714] on button "Logout" at bounding box center [292, 711] width 175 height 27
